Goal: Transaction & Acquisition: Purchase product/service

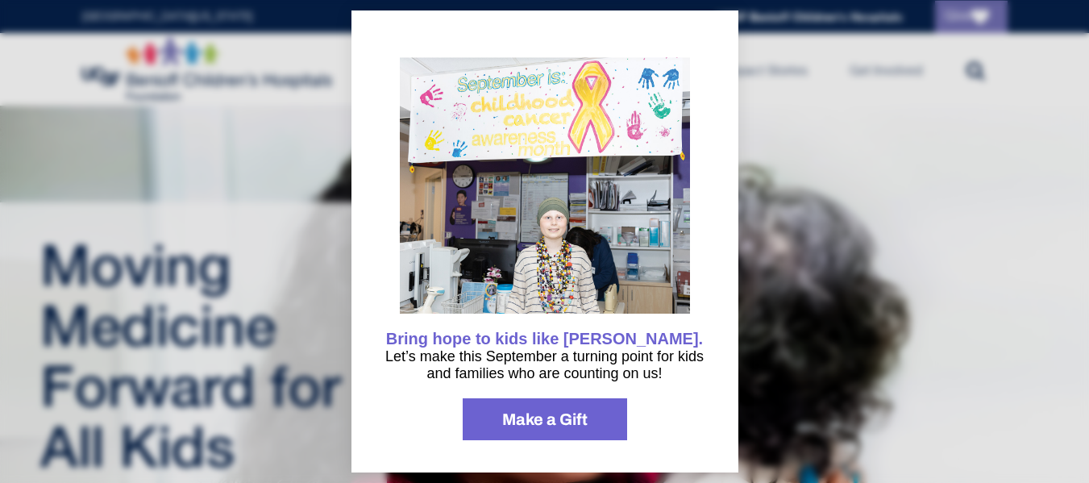
click at [928, 124] on div at bounding box center [544, 241] width 1089 height 483
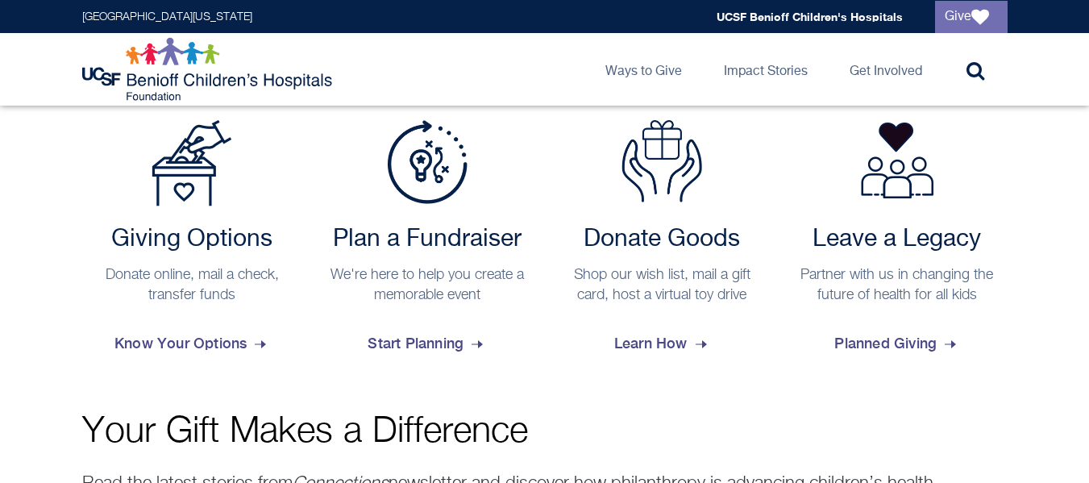
scroll to position [682, 0]
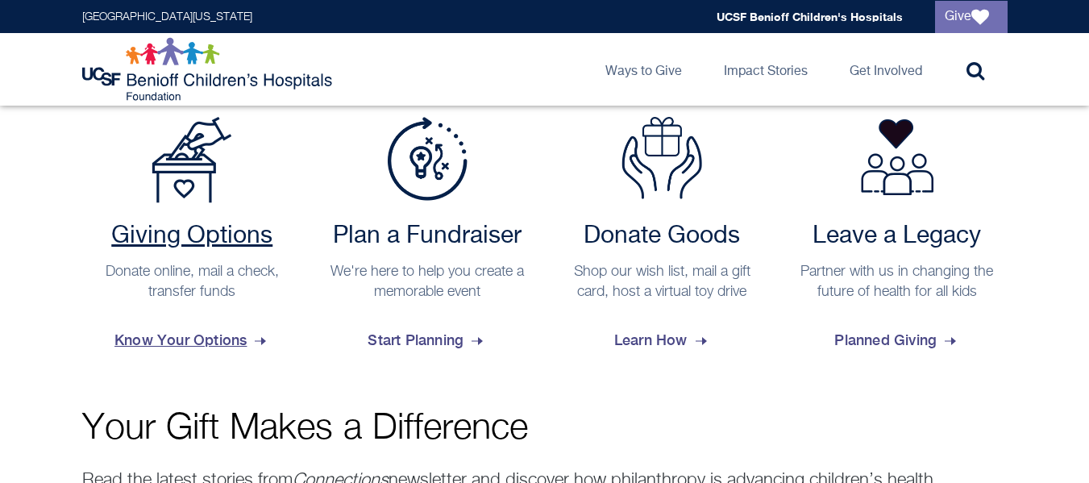
click at [199, 242] on h2 "Giving Options" at bounding box center [192, 236] width 205 height 29
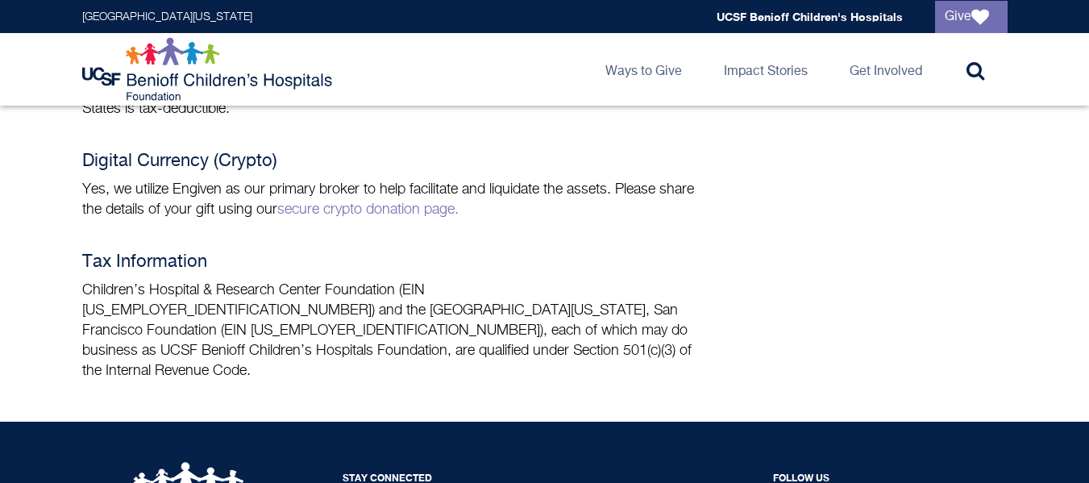
scroll to position [1446, 0]
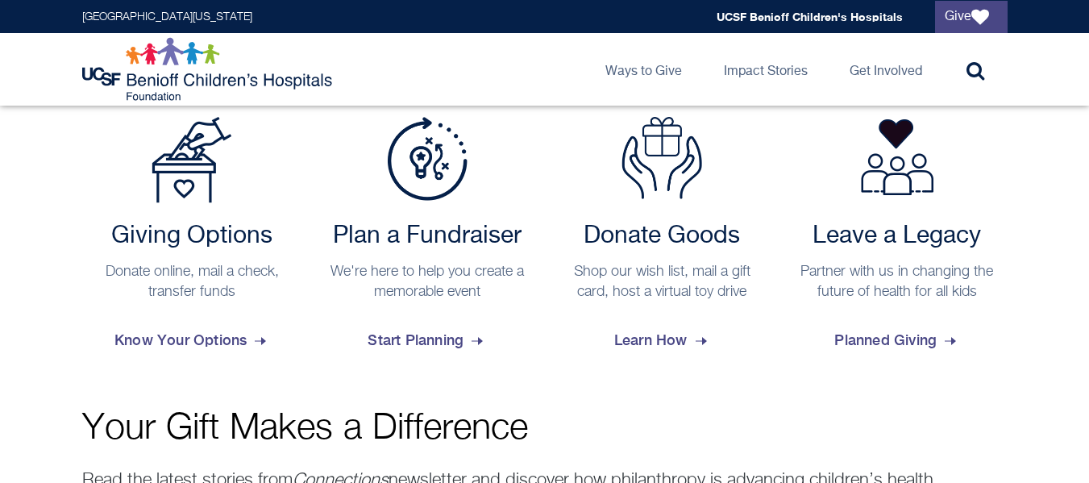
click at [984, 14] on icon at bounding box center [982, 17] width 23 height 18
